Goal: Information Seeking & Learning: Learn about a topic

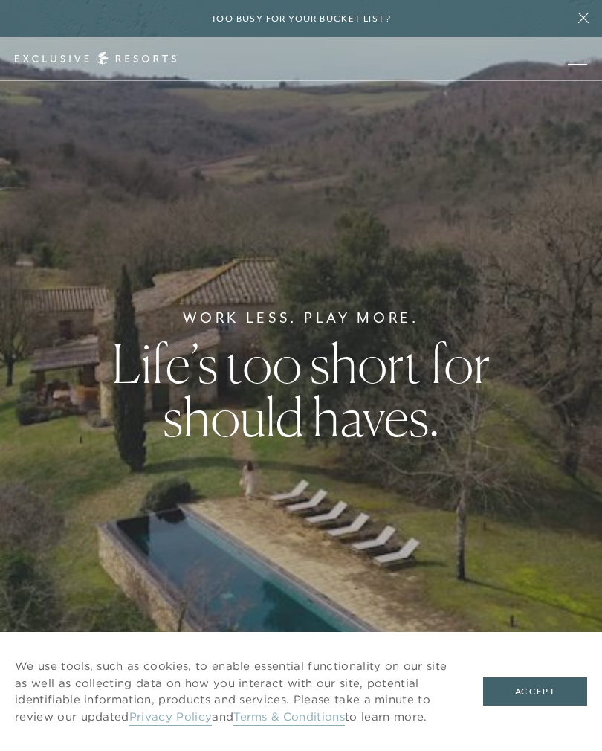
click at [549, 679] on button "Accept" at bounding box center [535, 691] width 104 height 28
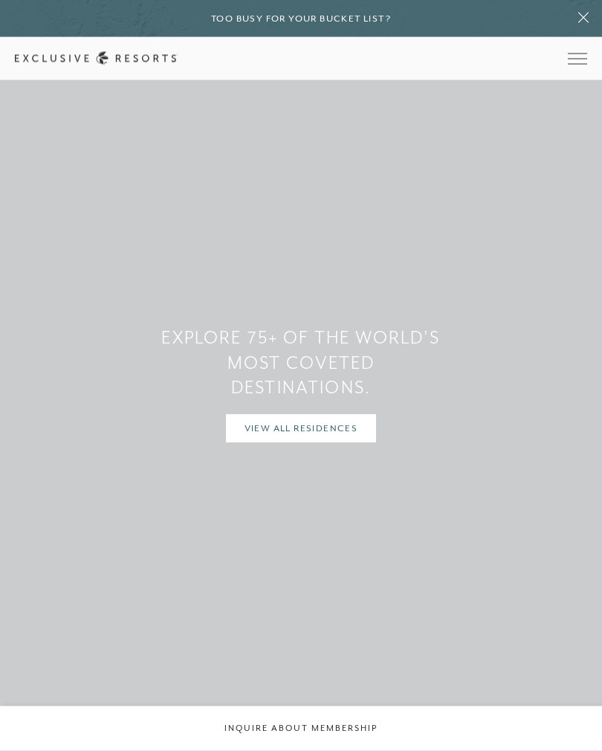
scroll to position [1224, 0]
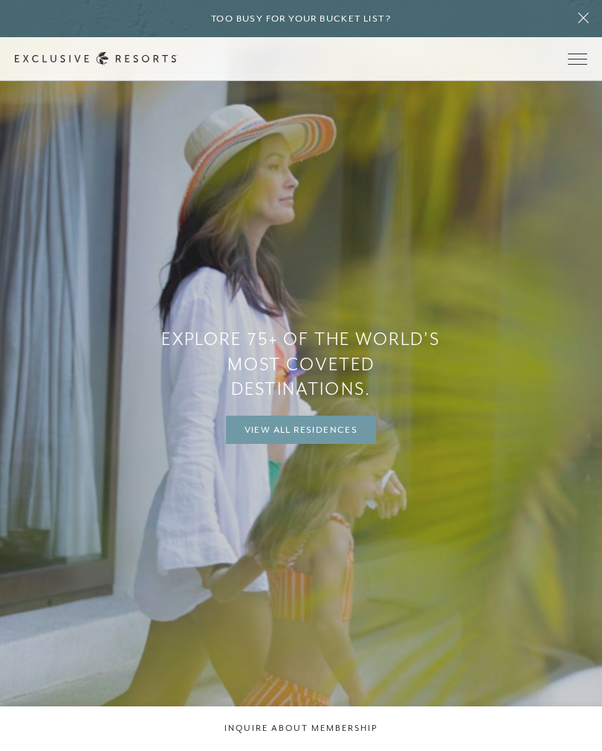
click at [317, 444] on link "View All Residences" at bounding box center [301, 429] width 151 height 28
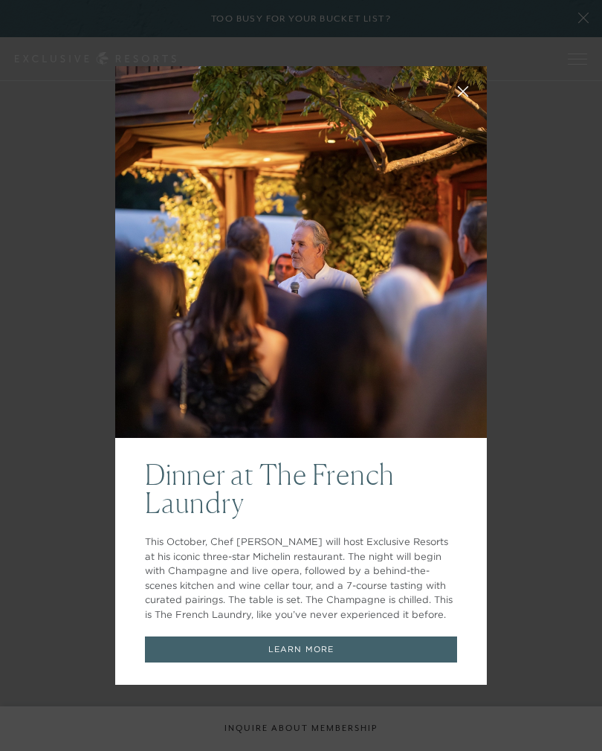
click at [372, 659] on link "LEARN MORE" at bounding box center [301, 649] width 312 height 26
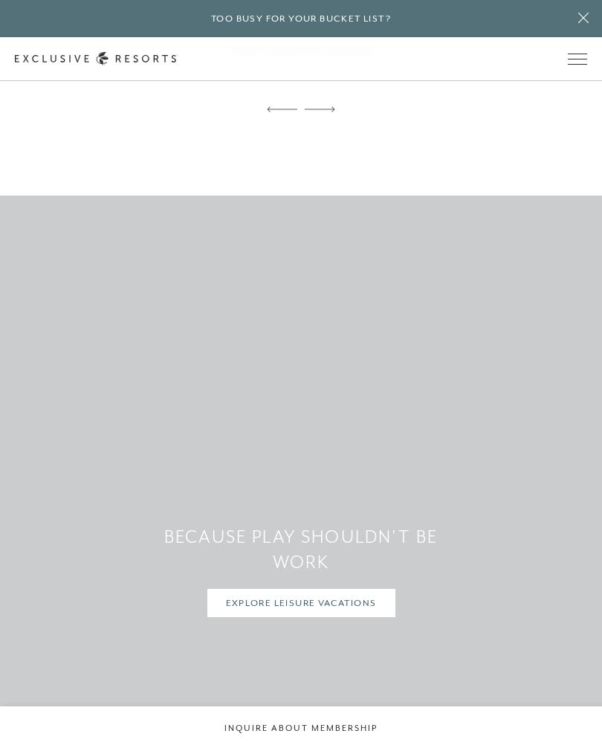
scroll to position [6961, 0]
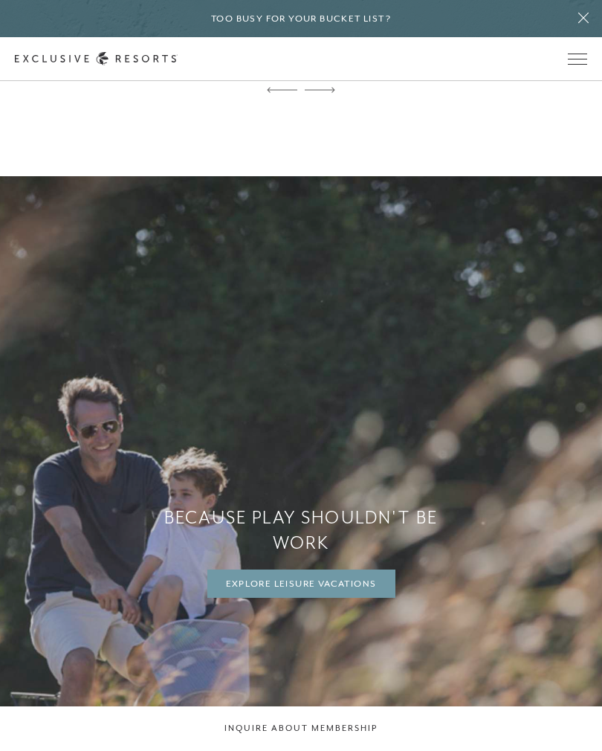
click at [347, 569] on link "Explore Leisure Vacations" at bounding box center [301, 583] width 188 height 28
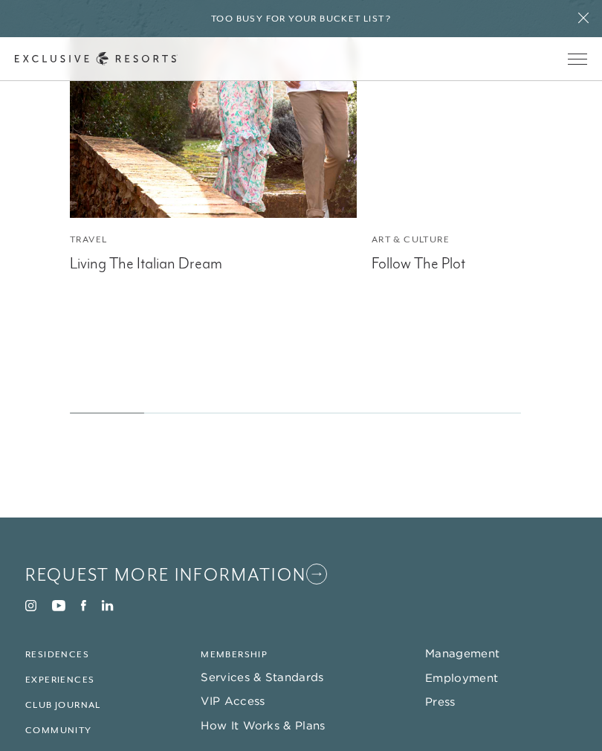
scroll to position [7657, 0]
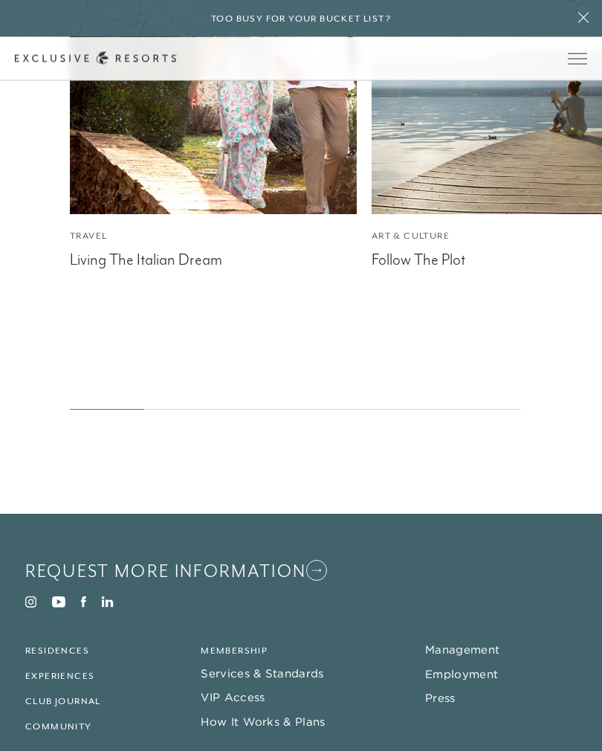
click at [250, 646] on link "Membership" at bounding box center [234, 651] width 67 height 10
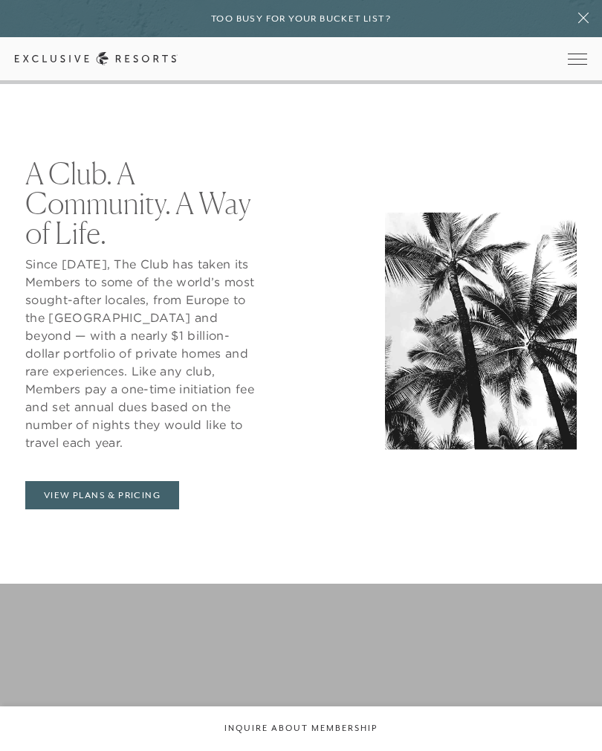
scroll to position [731, 0]
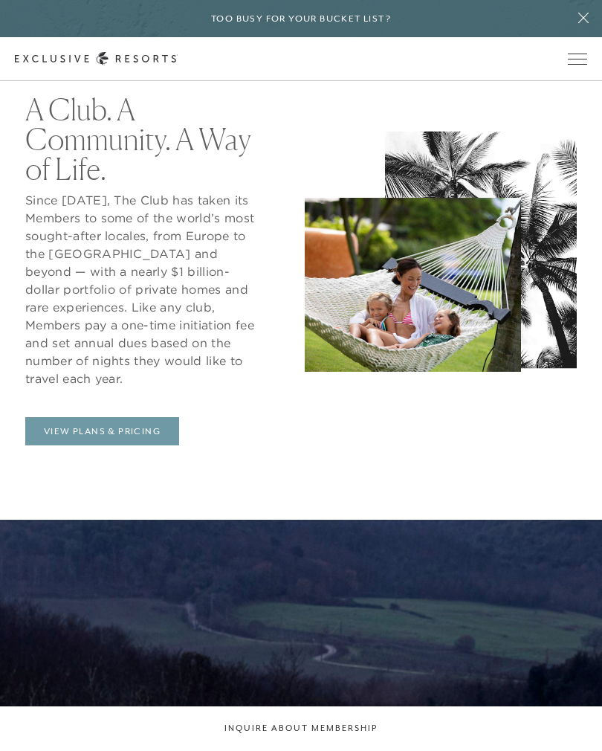
click at [152, 435] on link "View Plans & Pricing" at bounding box center [102, 431] width 154 height 28
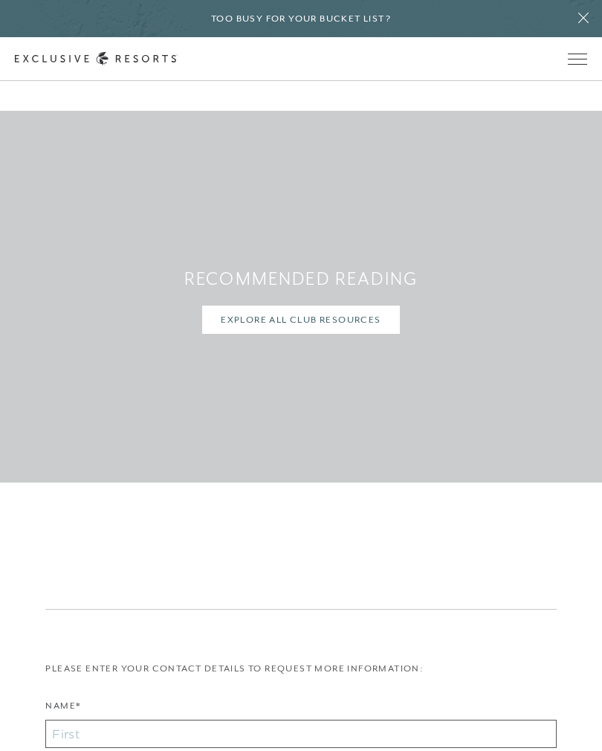
scroll to position [5961, 0]
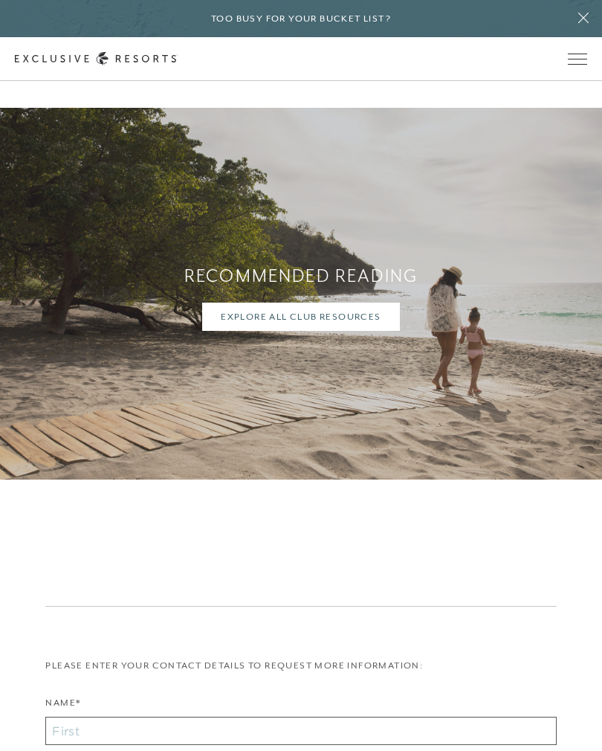
click at [580, 13] on icon at bounding box center [583, 18] width 28 height 12
